Goal: Information Seeking & Learning: Check status

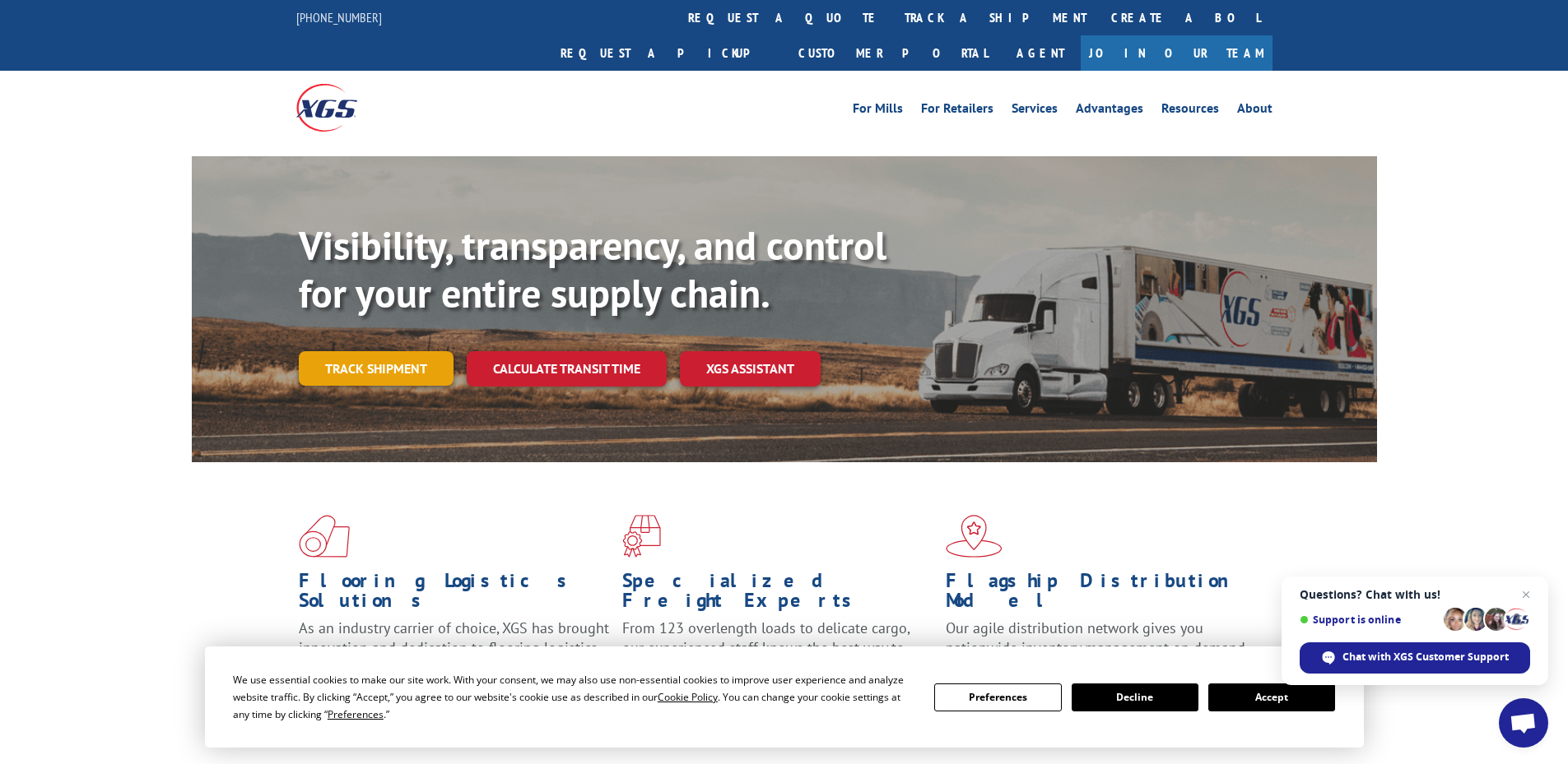
click at [412, 351] on link "Track shipment" at bounding box center [376, 368] width 154 height 35
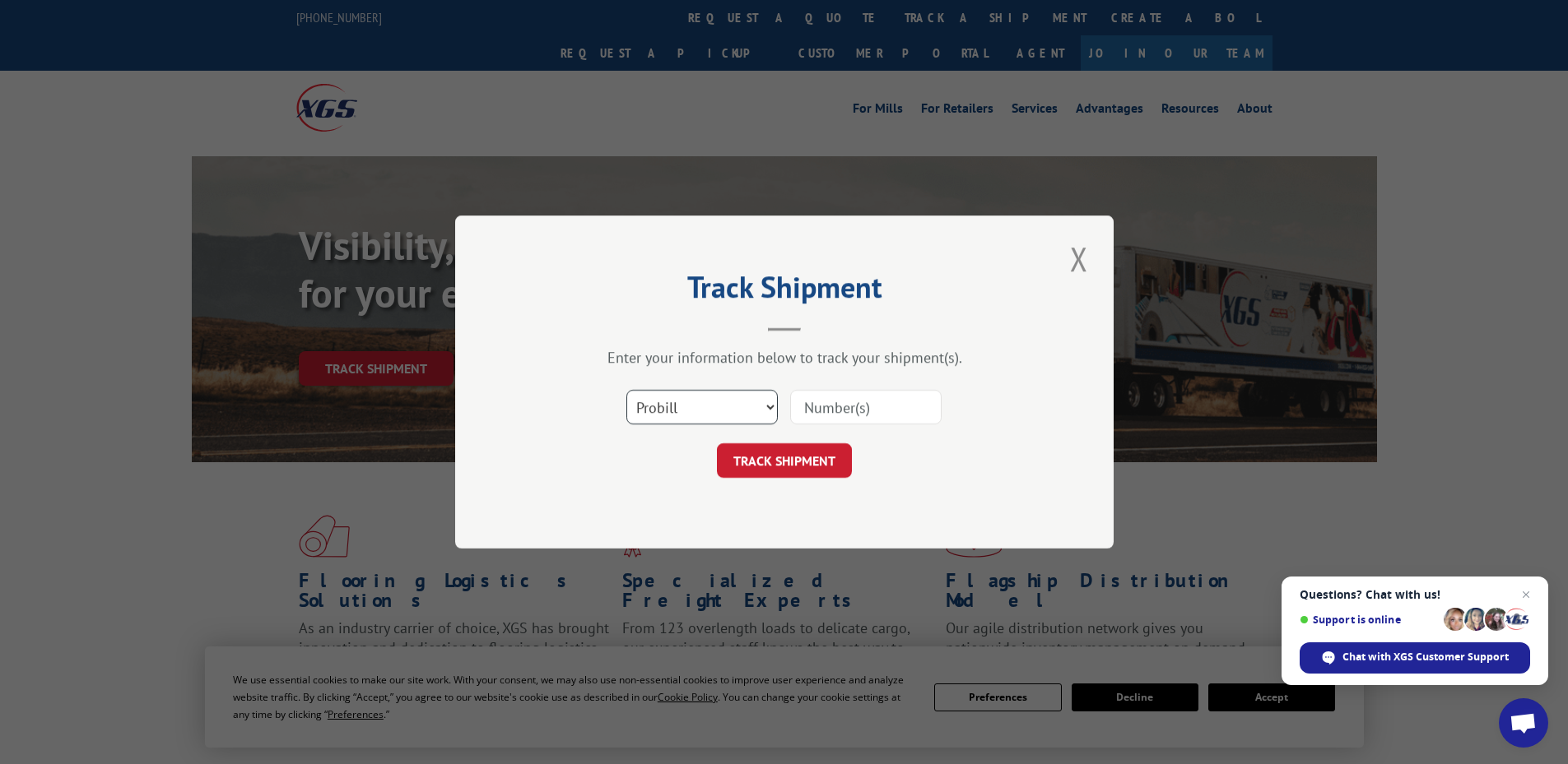
click at [720, 420] on select "Select category... Probill BOL PO" at bounding box center [701, 407] width 151 height 35
select select "po"
click at [626, 390] on select "Select category... Probill BOL PO" at bounding box center [701, 407] width 151 height 35
paste input "32500111"
type input "32500111"
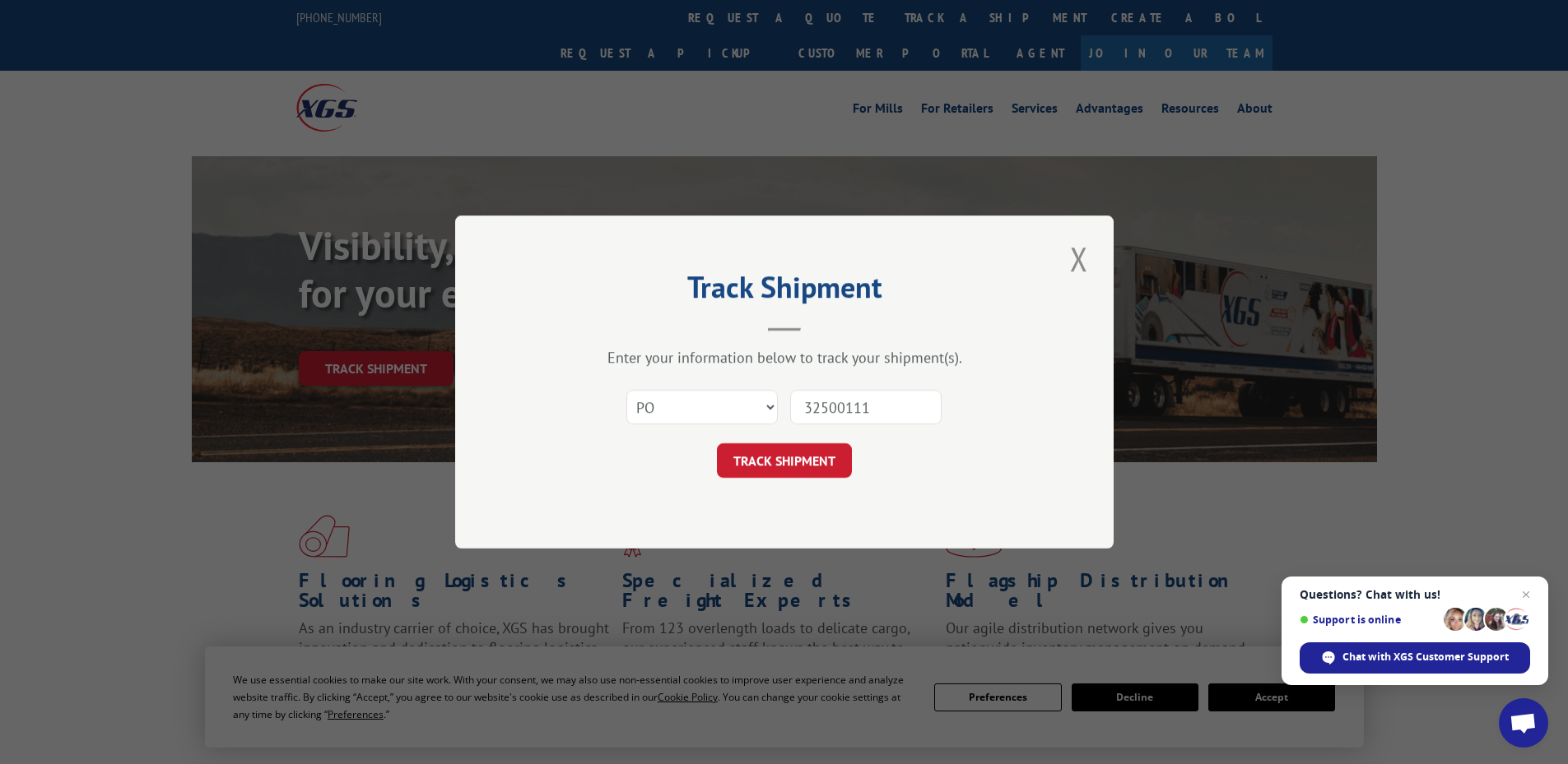
click at [820, 460] on button "TRACK SHIPMENT" at bounding box center [784, 461] width 135 height 35
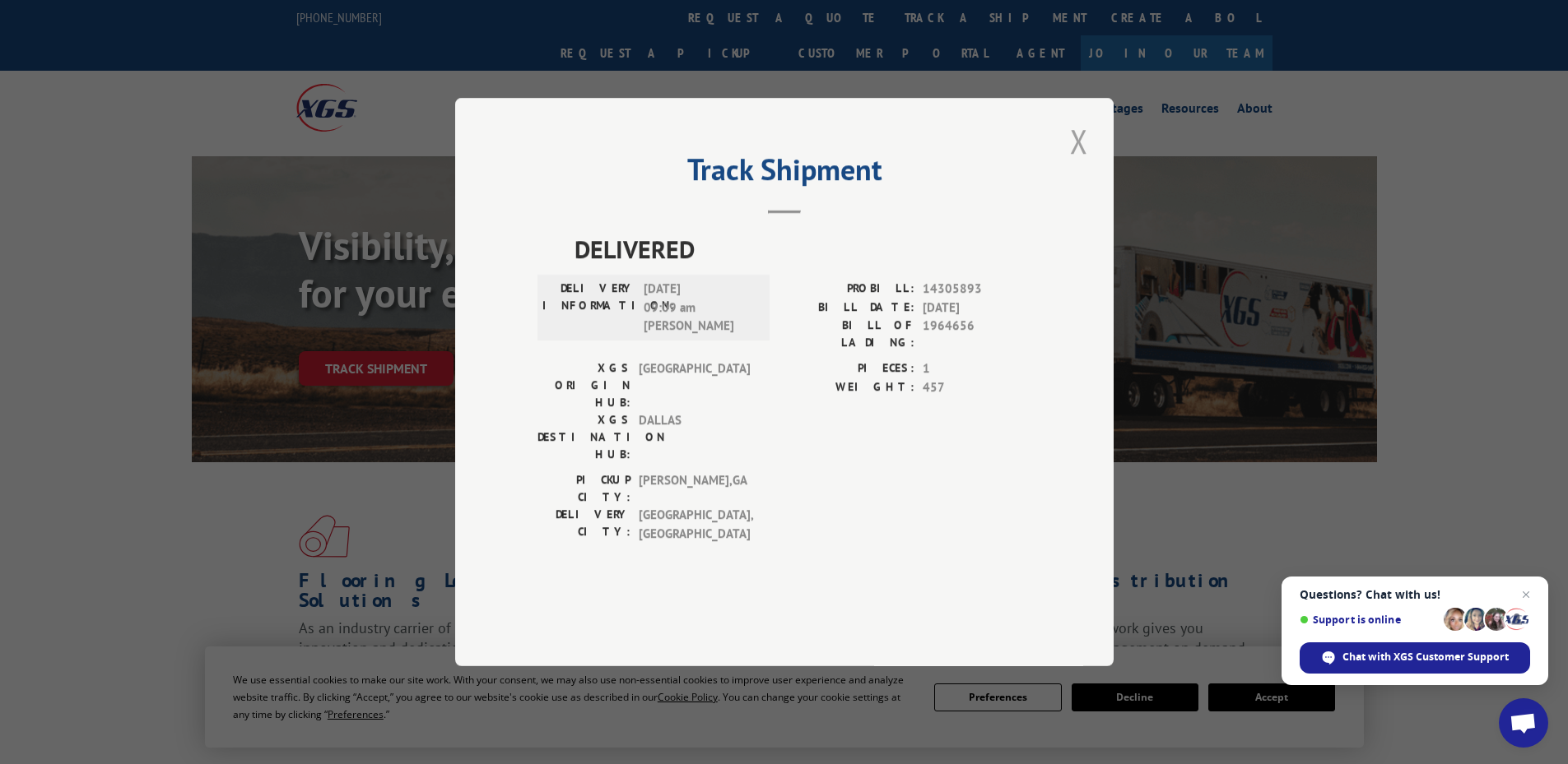
click at [1084, 164] on button "Close modal" at bounding box center [1079, 140] width 28 height 45
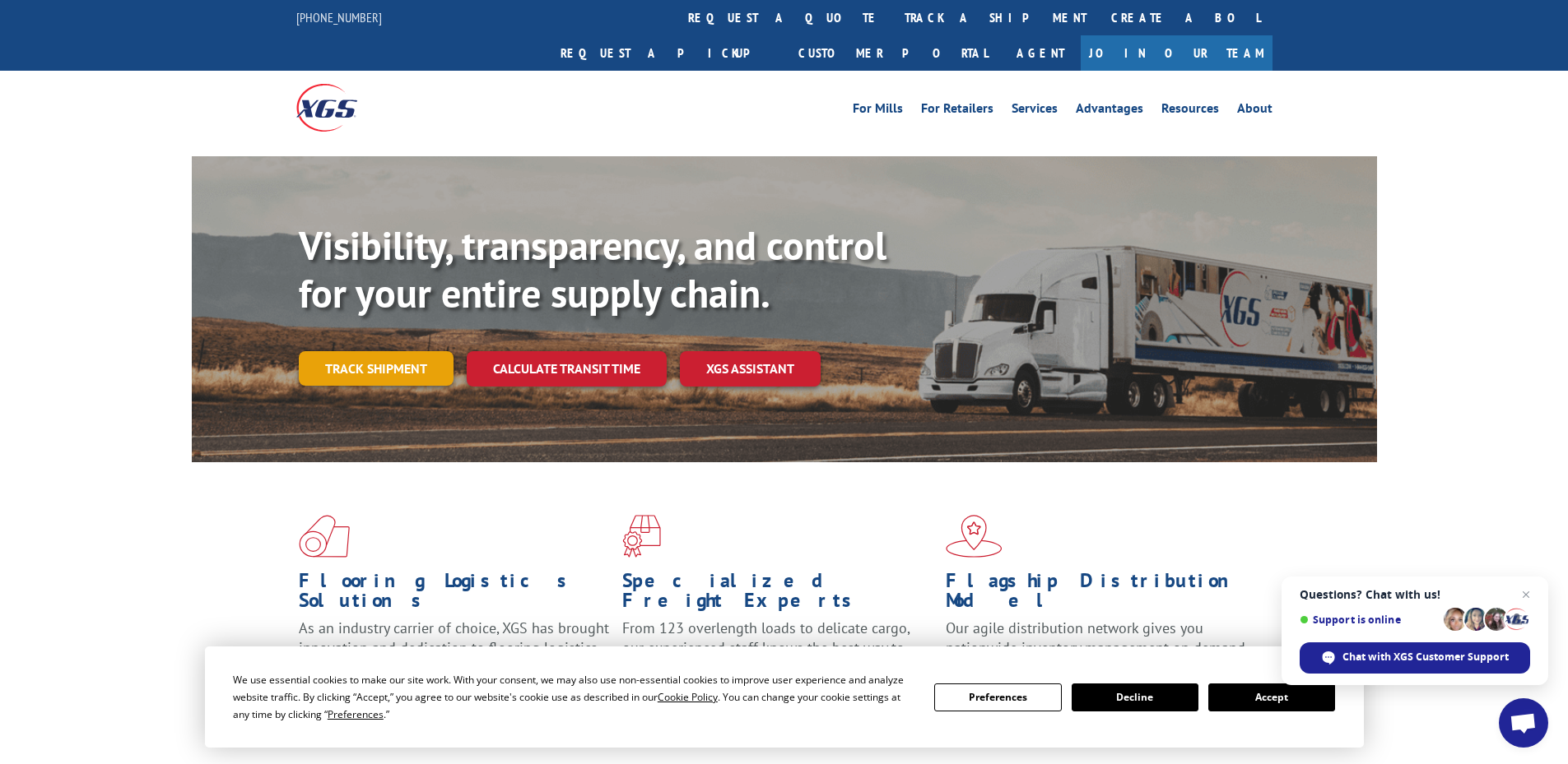
click at [360, 351] on link "Track shipment" at bounding box center [376, 368] width 154 height 35
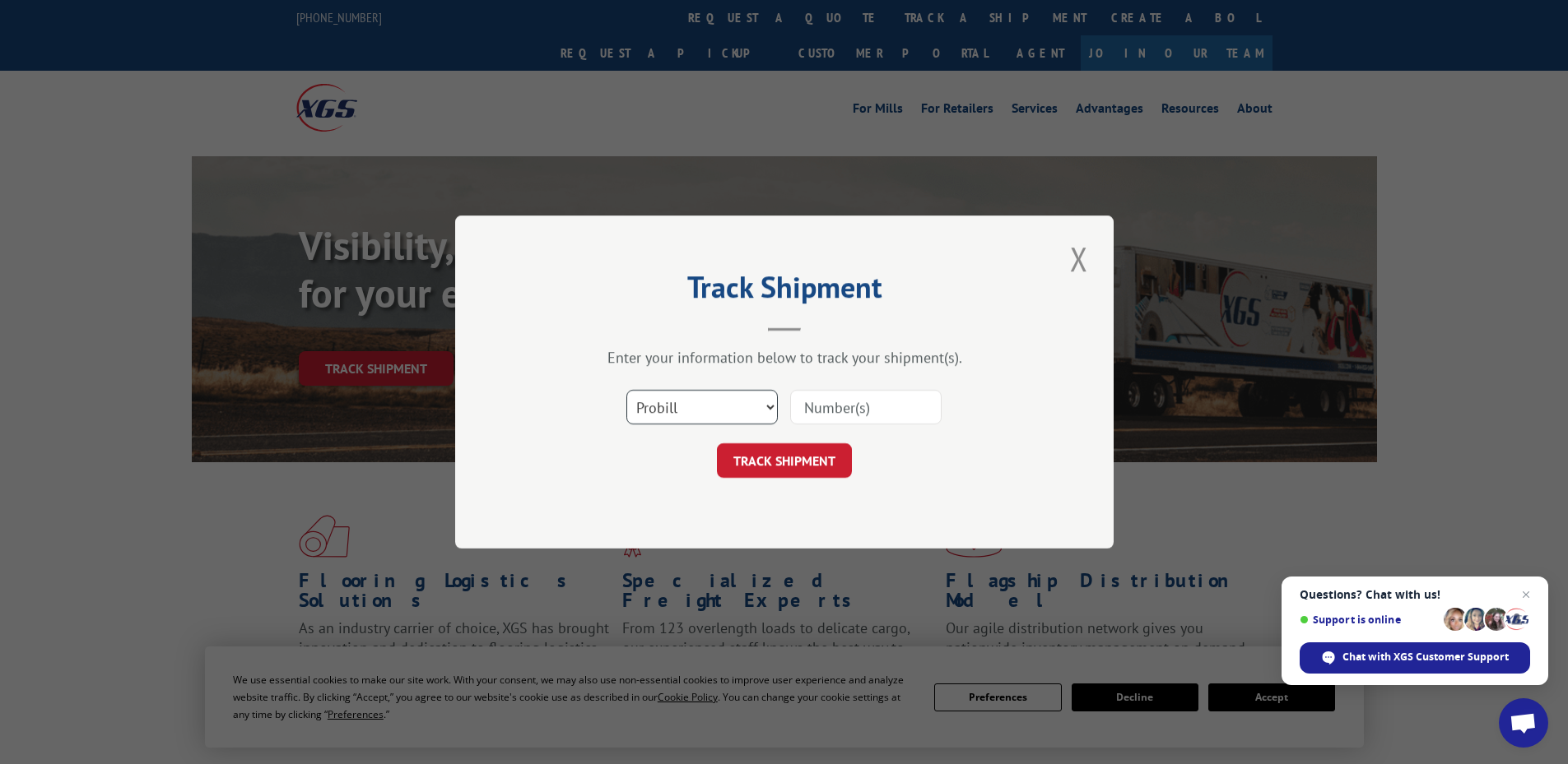
click at [726, 408] on select "Select category... Probill BOL PO" at bounding box center [701, 407] width 151 height 35
click at [702, 530] on div "Track Shipment Enter your information below to track your shipment(s). Select c…" at bounding box center [784, 382] width 658 height 333
drag, startPoint x: 704, startPoint y: 400, endPoint x: 707, endPoint y: 419, distance: 19.2
click at [704, 401] on select "Select category... Probill BOL PO" at bounding box center [701, 407] width 151 height 35
select select "po"
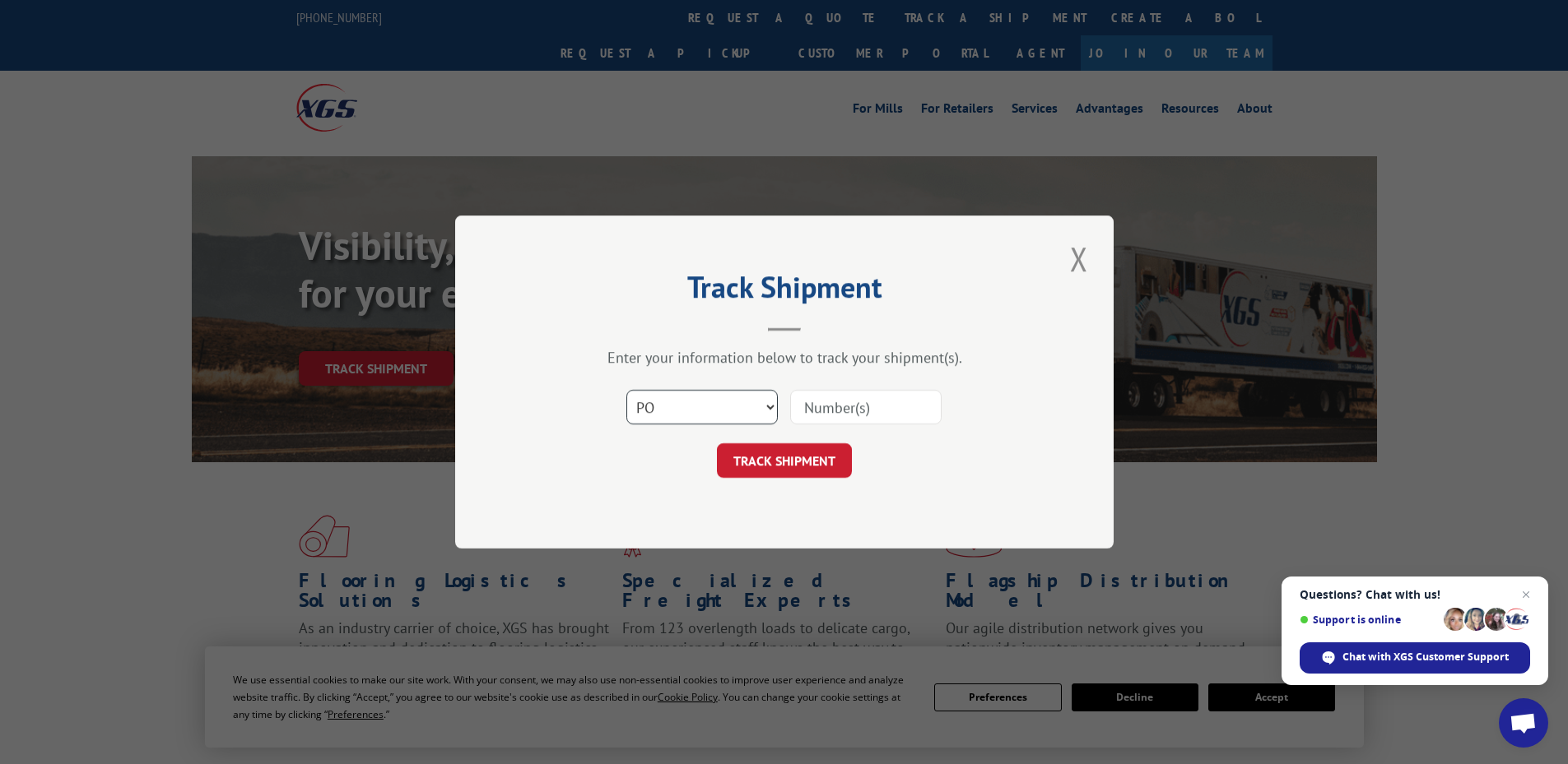
click at [626, 390] on select "Select category... Probill BOL PO" at bounding box center [701, 407] width 151 height 35
click at [873, 409] on input at bounding box center [865, 407] width 151 height 35
paste input "32500126"
type input "32500126"
click at [827, 466] on button "TRACK SHIPMENT" at bounding box center [784, 461] width 135 height 35
